Goal: Task Accomplishment & Management: Use online tool/utility

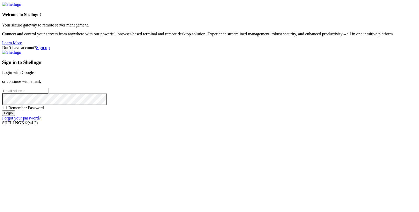
click at [34, 75] on link "Login with Google" at bounding box center [18, 72] width 32 height 4
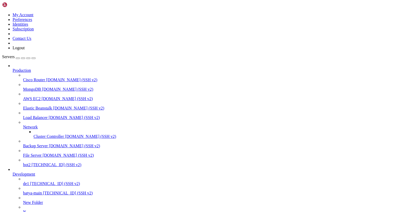
scroll to position [41, 0]
click at [26, 181] on span "de1" at bounding box center [26, 183] width 6 height 4
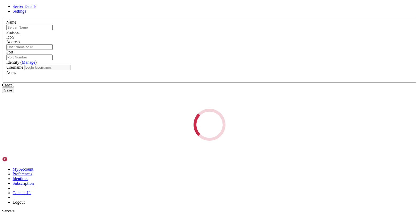
type input "de1"
type input "[TECHNICAL_ID]"
type input "22"
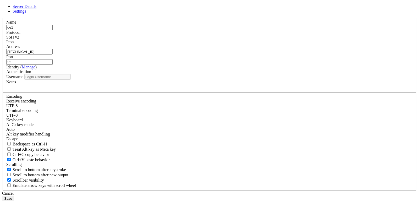
type input "root"
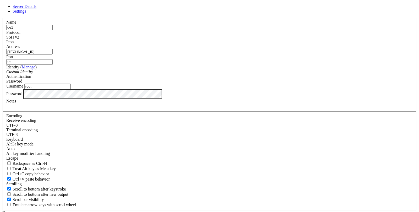
click at [53, 55] on input "[TECHNICAL_ID]" at bounding box center [29, 52] width 46 height 6
paste input "135"
type input "[TECHNICAL_ID]"
click at [168, 210] on div "Cancel Save" at bounding box center [209, 215] width 415 height 10
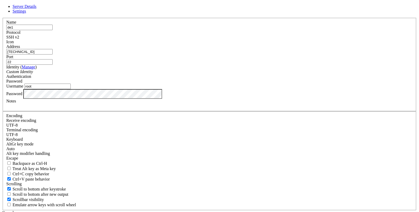
click at [53, 30] on input "de1" at bounding box center [29, 28] width 46 height 6
click at [167, 210] on div "Cancel Save" at bounding box center [209, 215] width 415 height 10
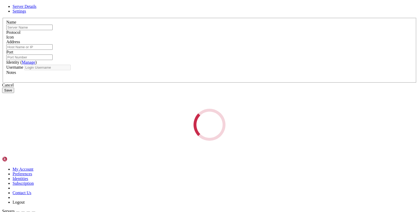
type input "de1"
type input "[TECHNICAL_ID]"
type input "22"
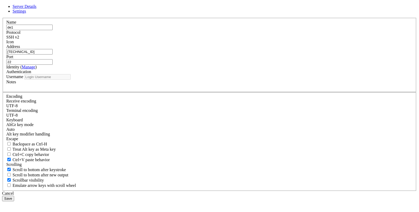
type input "root"
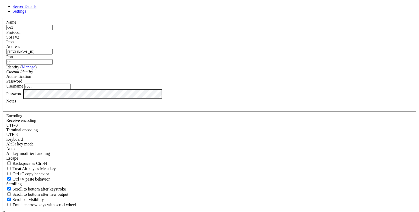
click at [53, 55] on input "[TECHNICAL_ID]" at bounding box center [29, 52] width 46 height 6
paste input "60"
type input "[TECHNICAL_ID]"
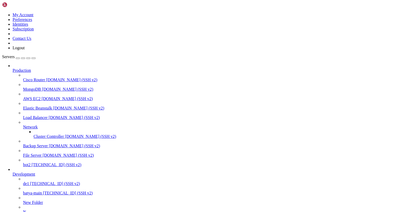
click at [29, 181] on span "de1" at bounding box center [26, 183] width 6 height 4
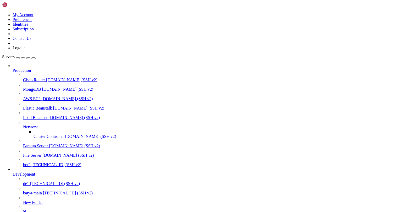
scroll to position [4, 0]
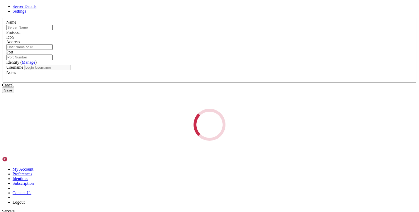
type input "de1"
type input "[TECHNICAL_ID]"
type input "22"
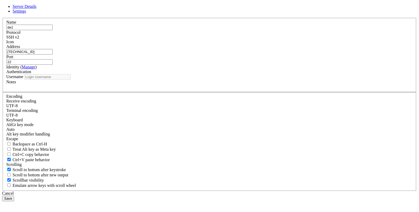
type input "root"
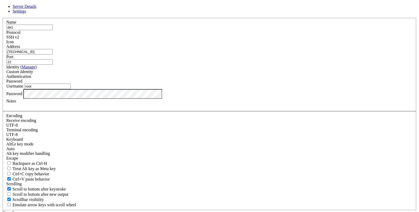
click at [53, 55] on input "[TECHNICAL_ID]" at bounding box center [29, 52] width 46 height 6
paste input "[TECHNICAL_ID]"
type input "[TECHNICAL_ID]"
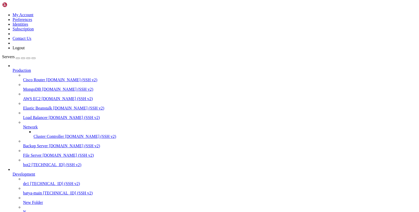
click at [45, 181] on span "[TECHNICAL_ID] (SSH v2)" at bounding box center [55, 183] width 50 height 4
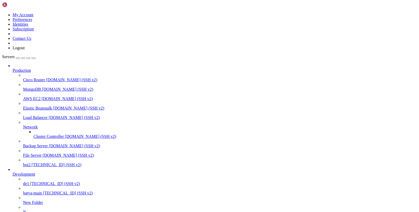
click at [25, 181] on link "de1 [TECHNICAL_ID] (SSH v2)" at bounding box center [220, 183] width 394 height 5
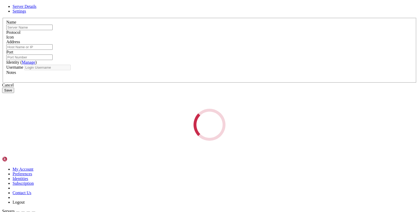
type input "de1"
type input "[TECHNICAL_ID]"
type input "22"
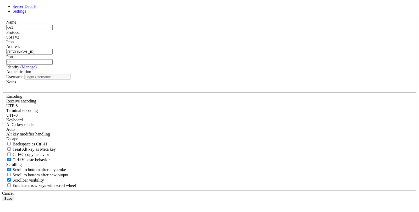
type input "root"
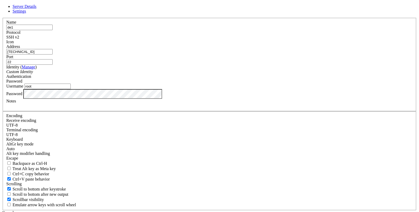
click at [71, 89] on input "root" at bounding box center [47, 87] width 46 height 6
click at [53, 55] on input "[TECHNICAL_ID]" at bounding box center [29, 52] width 46 height 6
paste input "[TECHNICAL_ID]"
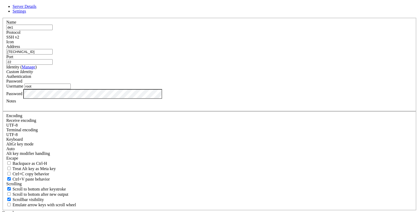
type input "[TECHNICAL_ID]"
click at [259, 210] on div "Cancel Save" at bounding box center [209, 215] width 415 height 10
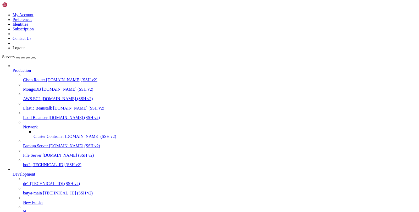
click at [40, 181] on span "[TECHNICAL_ID] (SSH v2)" at bounding box center [55, 183] width 50 height 4
click at [43, 191] on span "[TECHNICAL_ID] (SSH v2)" at bounding box center [68, 193] width 50 height 4
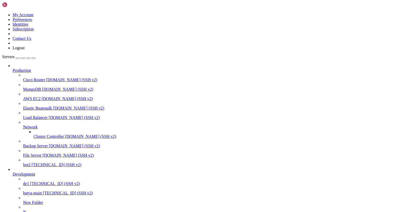
click at [43, 191] on span "[TECHNICAL_ID] (SSH v2)" at bounding box center [68, 193] width 50 height 4
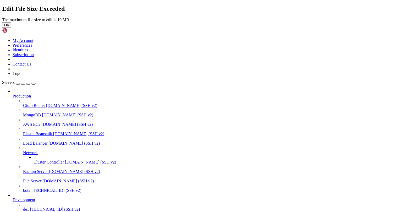
click at [11, 28] on button "OK" at bounding box center [6, 25] width 9 height 6
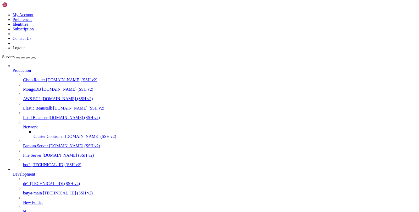
scroll to position [0, 0]
type input "/var/service"
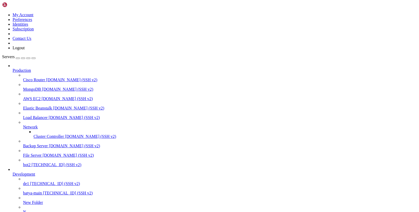
scroll to position [41, 0]
click at [43, 191] on span "[TECHNICAL_ID] (SSH v2)" at bounding box center [68, 193] width 50 height 4
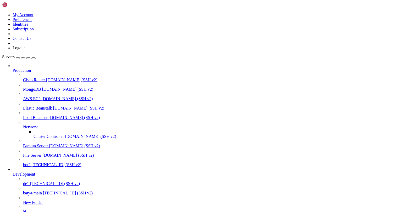
paste input "/var/service"
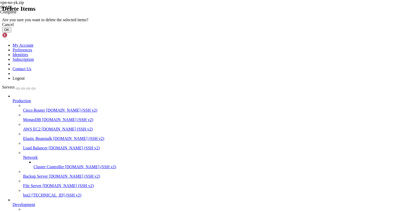
click at [11, 32] on button "OK" at bounding box center [6, 30] width 9 height 6
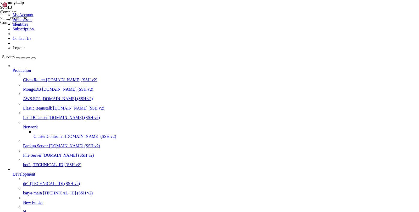
scroll to position [159, 0]
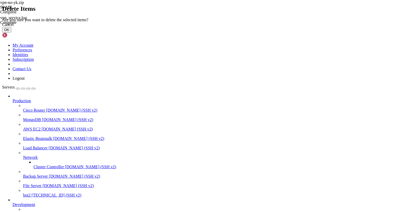
click at [11, 32] on button "OK" at bounding box center [6, 30] width 9 height 6
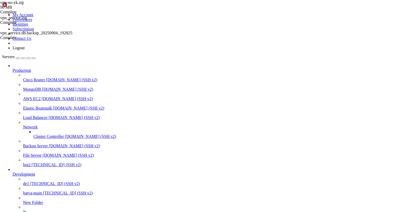
scroll to position [147, 0]
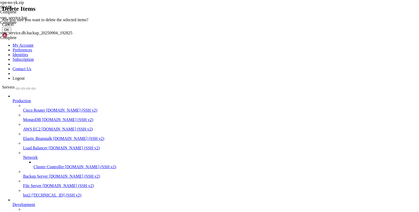
click at [11, 32] on button "OK" at bounding box center [6, 30] width 9 height 6
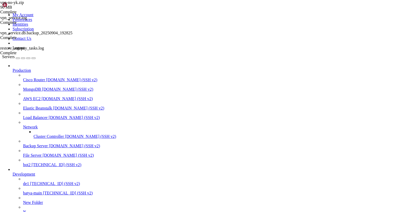
scroll to position [135, 0]
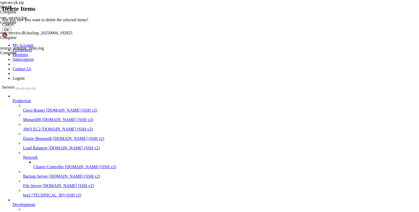
click at [11, 32] on button "OK" at bounding box center [6, 30] width 9 height 6
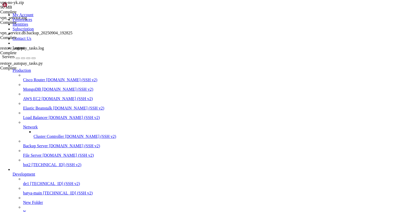
scroll to position [92, 0]
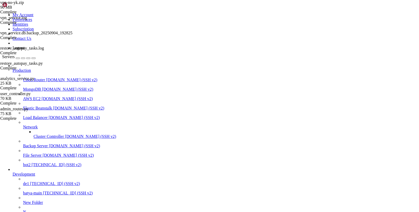
scroll to position [56, 0]
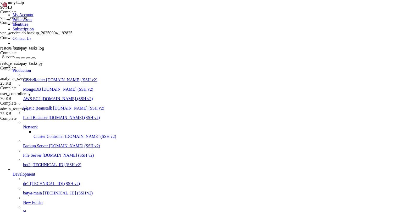
type input "/var/service/vpn-no-yk/templates"
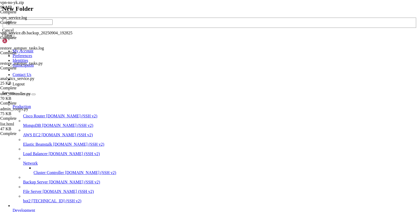
type input "ф"
type input "analytics"
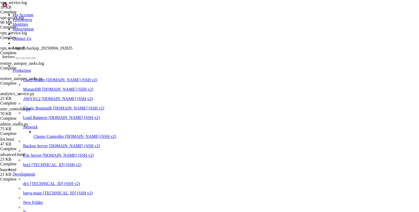
scroll to position [0, 0]
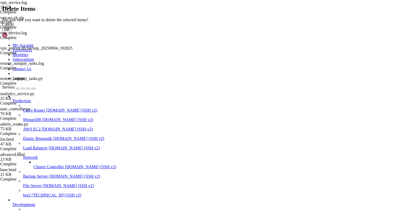
click at [11, 32] on button "OK" at bounding box center [6, 30] width 9 height 6
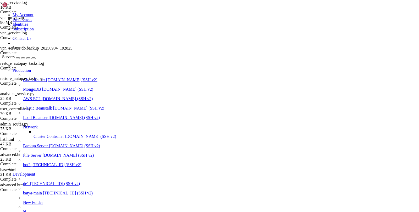
scroll to position [17, 0]
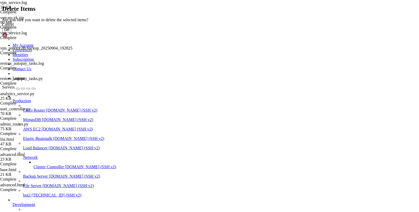
click at [11, 32] on button "OK" at bounding box center [6, 30] width 9 height 6
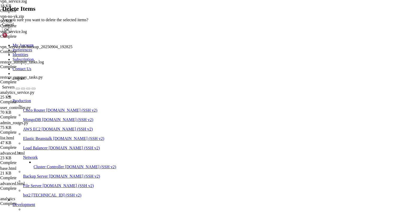
click at [11, 32] on button "OK" at bounding box center [6, 30] width 9 height 6
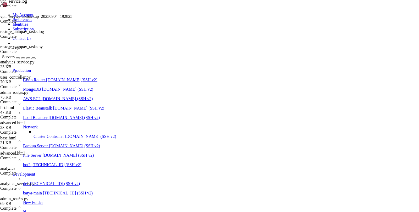
scroll to position [0, 0]
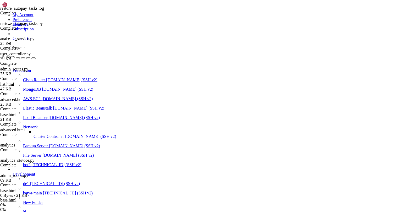
scroll to position [78, 0]
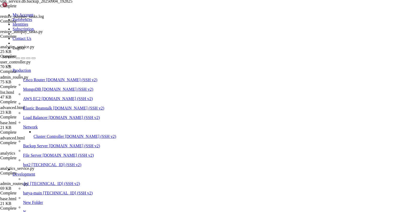
scroll to position [66, 0]
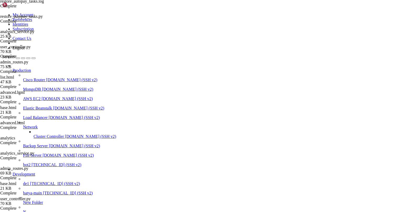
scroll to position [0, 0]
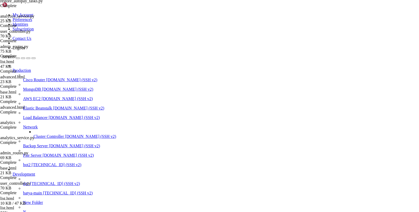
scroll to position [108, 0]
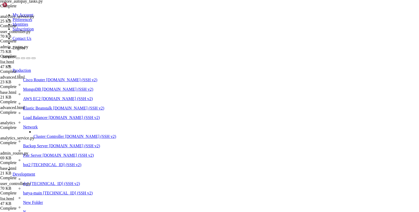
type input "/var/service/vpn-no-yk"
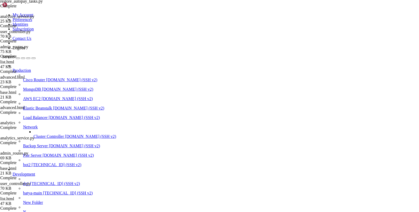
scroll to position [123, 0]
type textarea "2025-09-26 08:50:08,953 - wsgi - INFO - =======================================…"
